Goal: Task Accomplishment & Management: Manage account settings

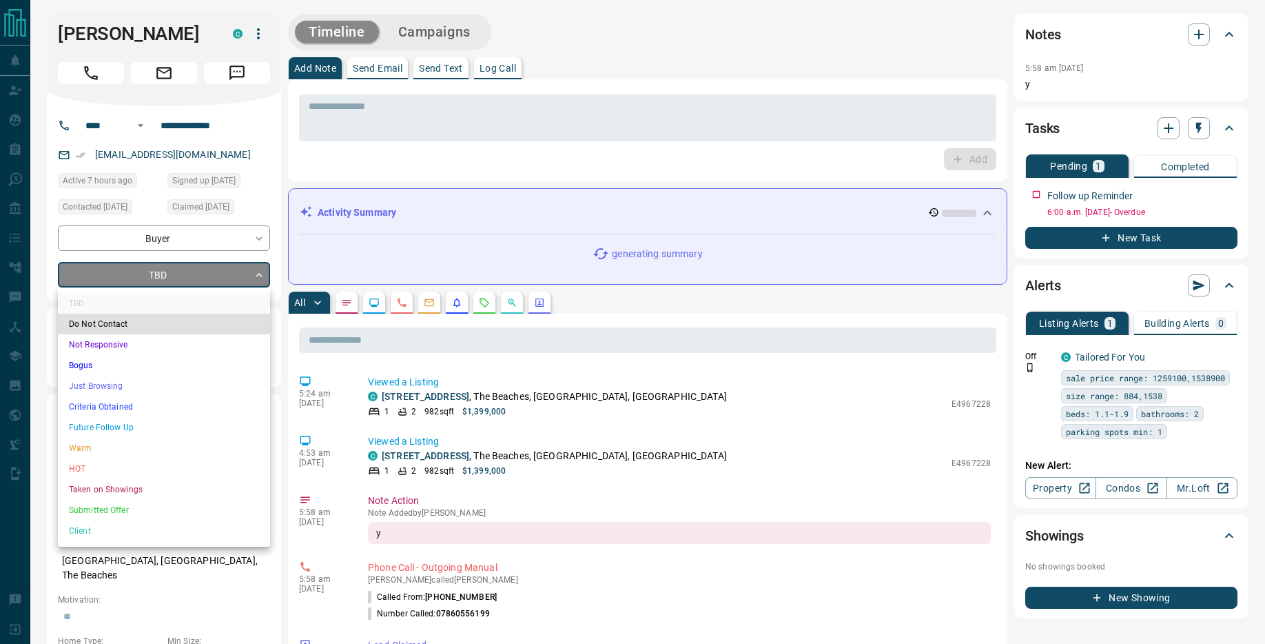
click at [150, 273] on body "**********" at bounding box center [632, 612] width 1265 height 1225
click at [155, 411] on li "Criteria Obtained" at bounding box center [164, 406] width 212 height 21
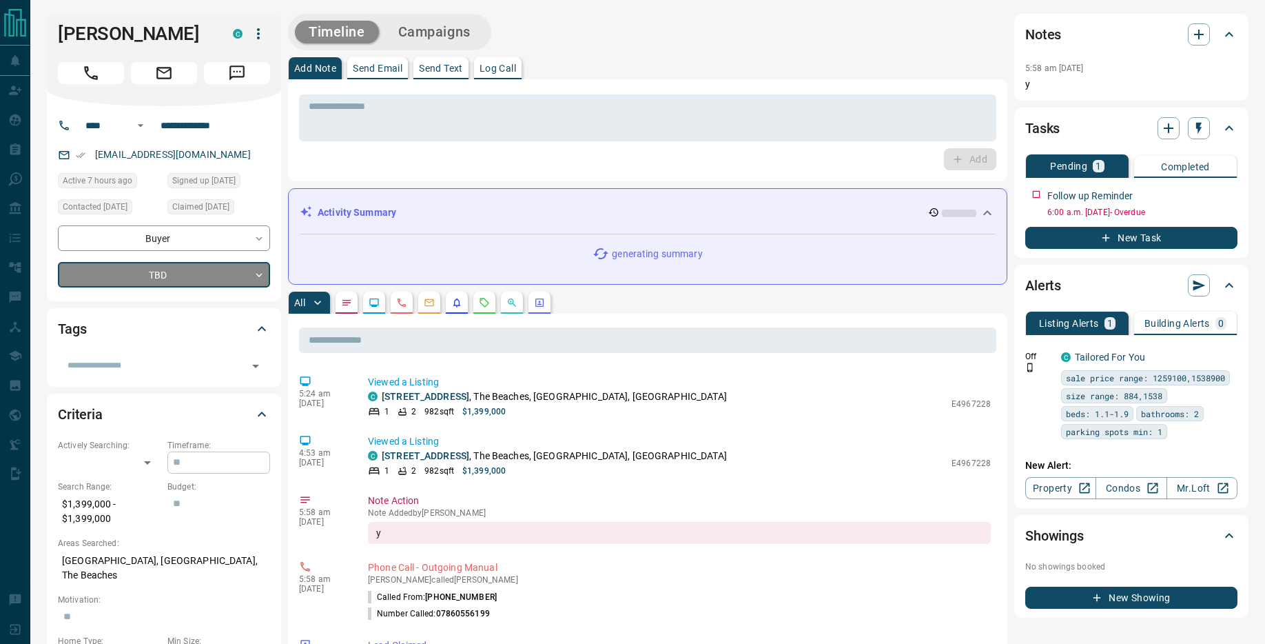
type input "*"
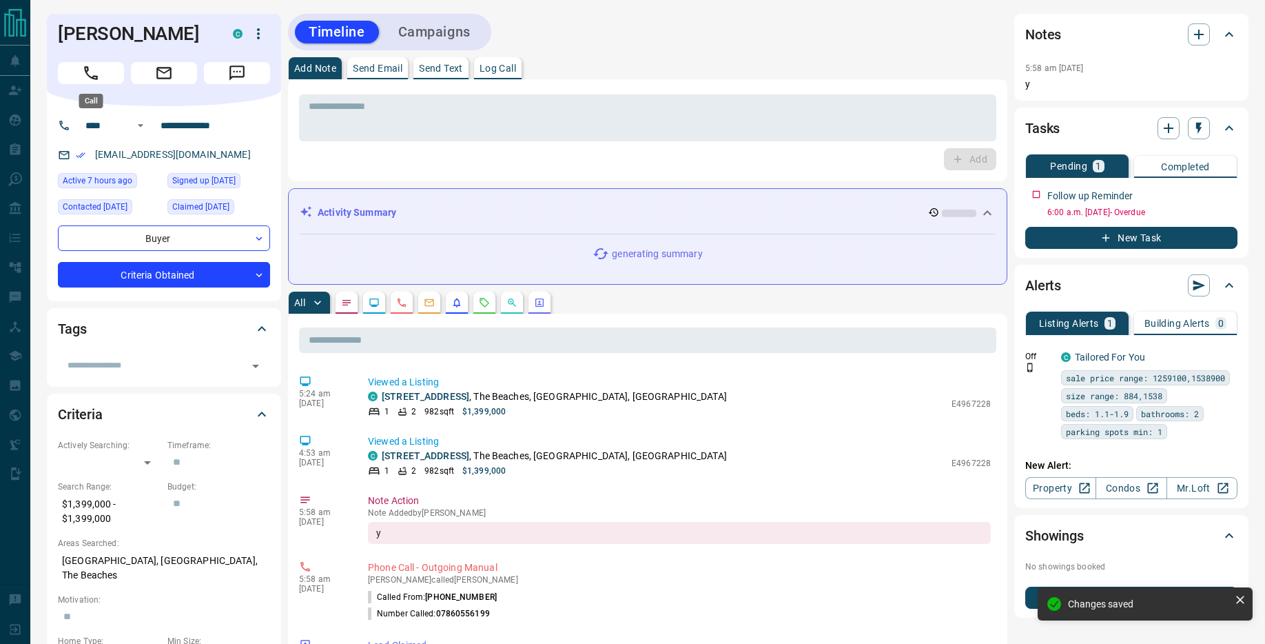
click at [74, 76] on button "Call" at bounding box center [91, 73] width 66 height 22
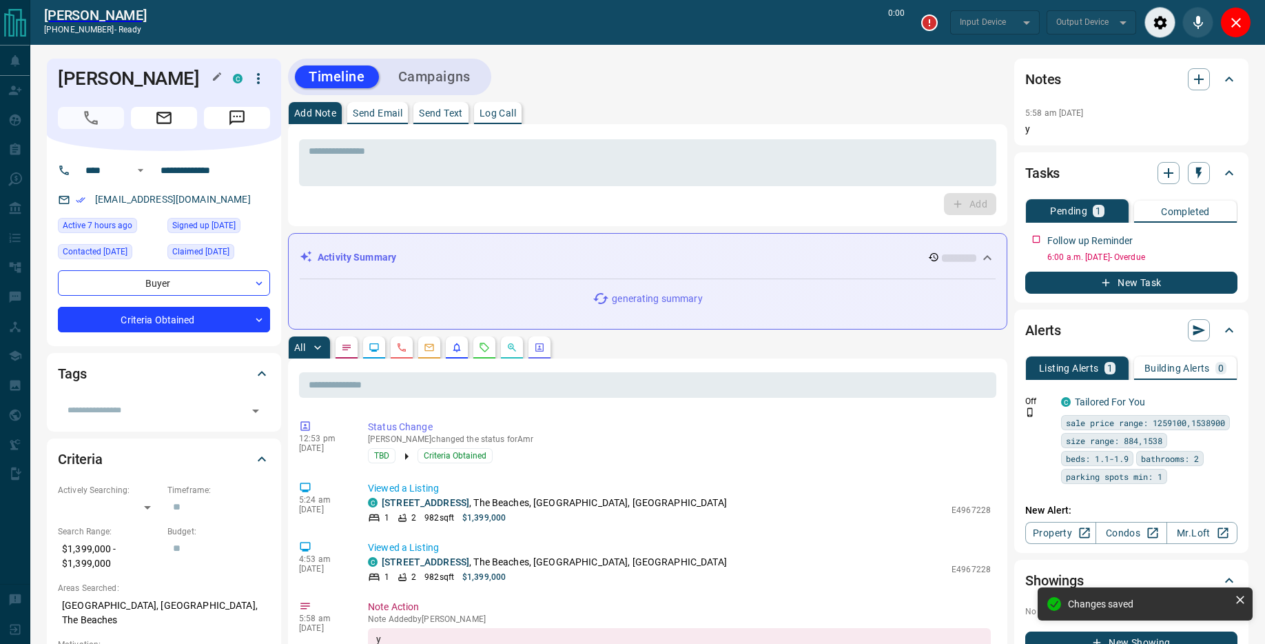
type input "*******"
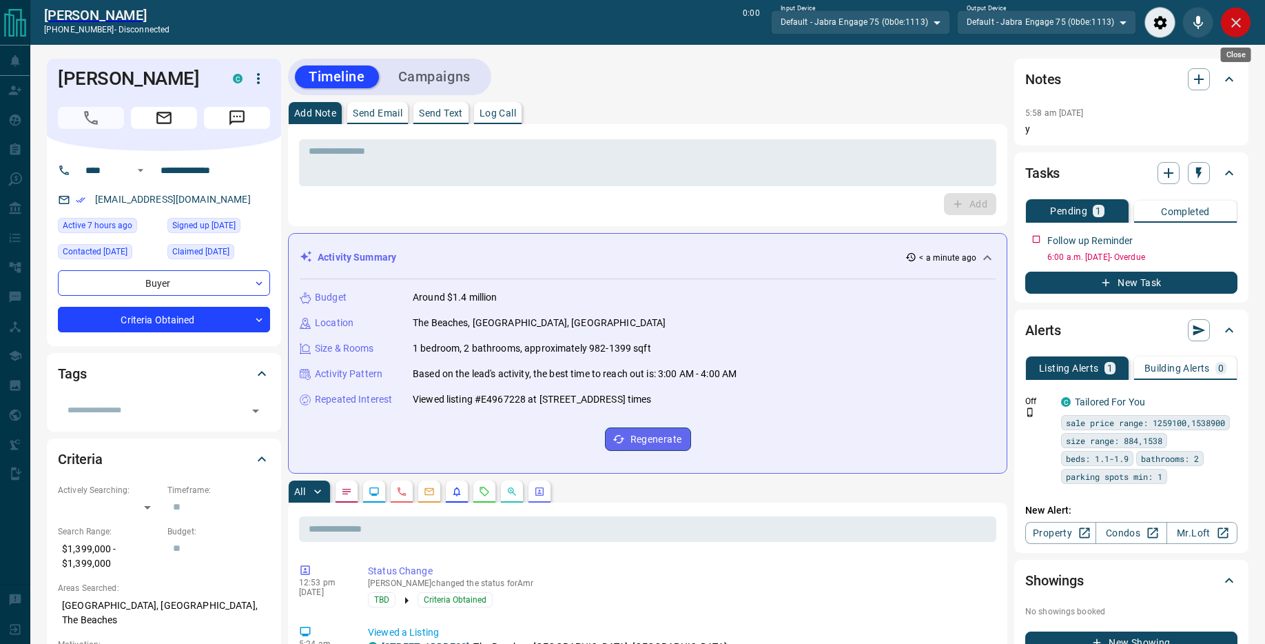
click at [1242, 28] on icon "Close" at bounding box center [1236, 22] width 17 height 17
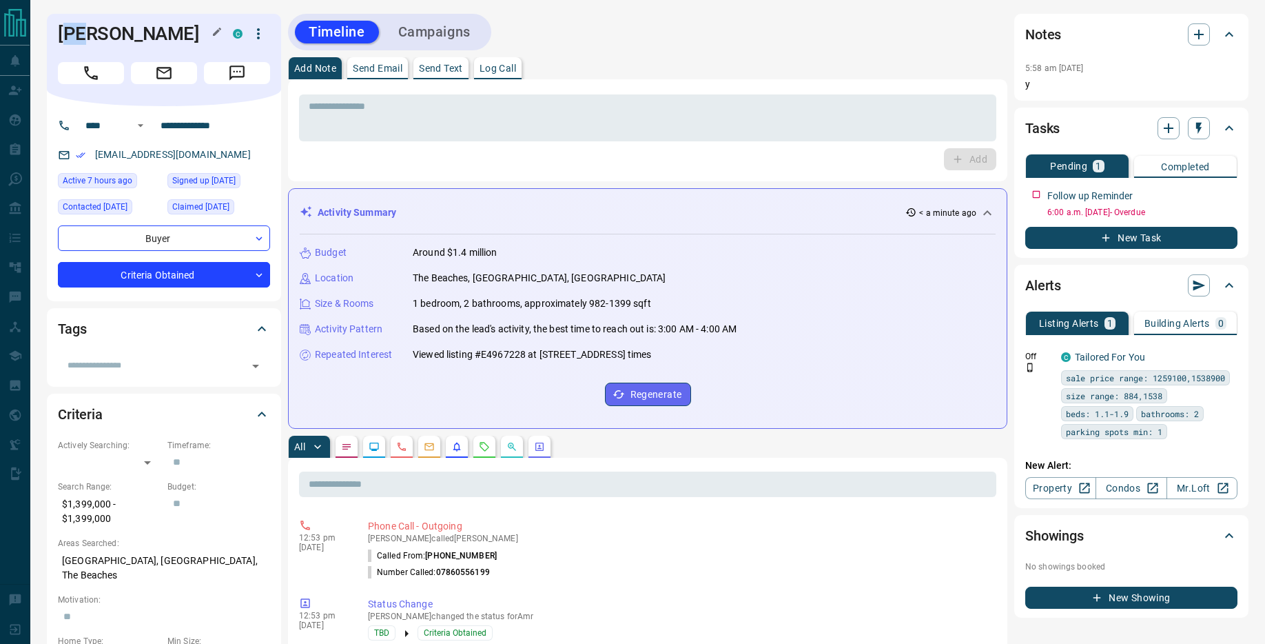
drag, startPoint x: 93, startPoint y: 37, endPoint x: 65, endPoint y: 36, distance: 27.6
click at [65, 36] on h1 "[PERSON_NAME]" at bounding box center [135, 34] width 154 height 22
drag, startPoint x: 92, startPoint y: 34, endPoint x: 60, endPoint y: 37, distance: 32.5
click at [60, 37] on h1 "[PERSON_NAME]" at bounding box center [135, 34] width 154 height 22
copy h1 "Amr"
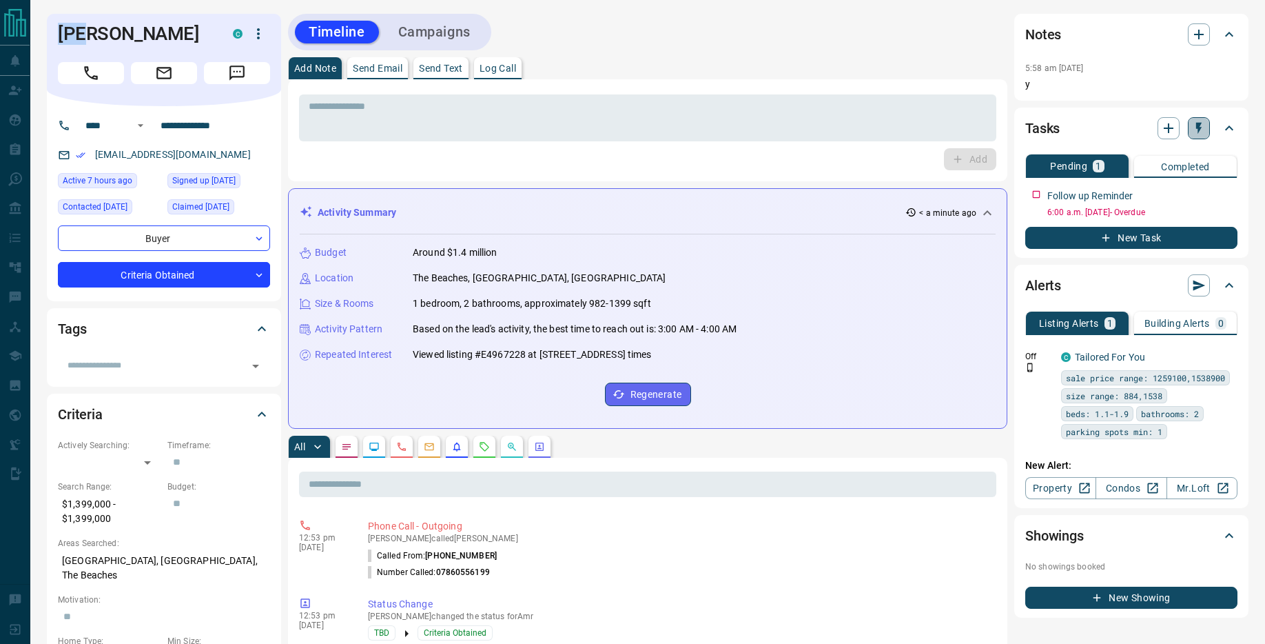
click at [1209, 125] on button "button" at bounding box center [1199, 128] width 22 height 22
drag, startPoint x: 1160, startPoint y: 194, endPoint x: 1150, endPoint y: 192, distance: 10.7
click at [1159, 194] on li "1 Week Follow-Up" at bounding box center [1165, 196] width 94 height 21
